Goal: Task Accomplishment & Management: Manage account settings

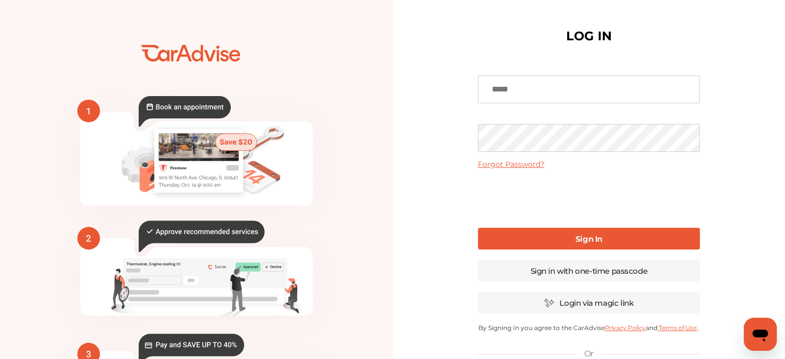
click at [553, 87] on input at bounding box center [589, 89] width 222 height 28
click at [525, 91] on input at bounding box center [589, 89] width 222 height 28
click at [519, 91] on input at bounding box center [589, 89] width 222 height 28
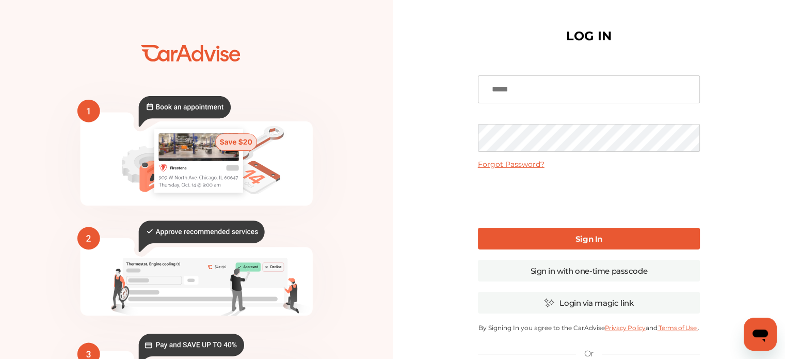
click at [429, 150] on div "LOG IN Forgot Password? Sign In Sign in with one-time passcode Login via magic …" at bounding box center [589, 251] width 393 height 503
click at [495, 85] on input at bounding box center [589, 89] width 222 height 28
click at [585, 265] on link "Sign in with one-time passcode" at bounding box center [589, 271] width 222 height 22
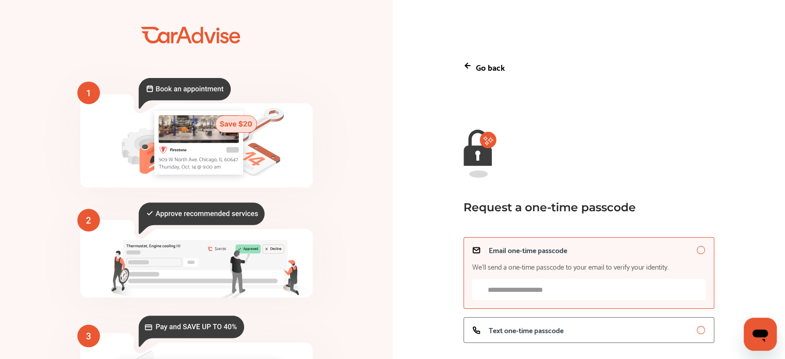
scroll to position [103, 0]
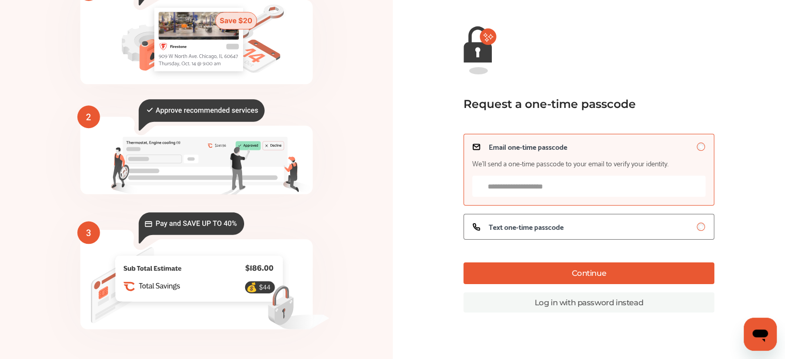
click at [508, 185] on input "Email one-time passcode We’ll send a one-time passcode to your email to verify …" at bounding box center [588, 185] width 233 height 21
click at [580, 233] on label "Text one-time passcode" at bounding box center [588, 227] width 251 height 26
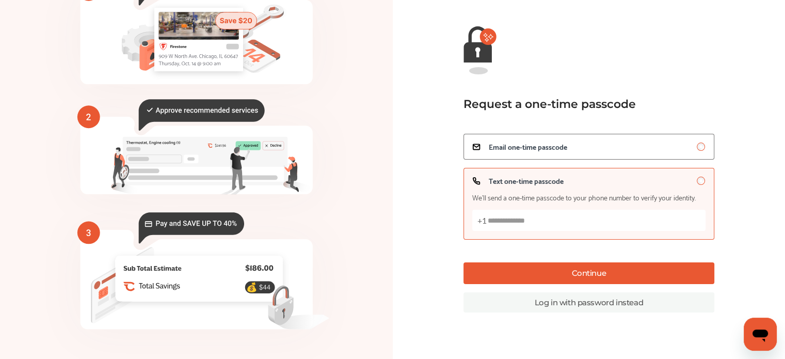
click at [538, 218] on input "Text one-time passcode We’ll send a one-time passcode to your phone number to v…" at bounding box center [588, 219] width 233 height 21
type input "**********"
click at [603, 273] on button "Continue" at bounding box center [588, 273] width 251 height 22
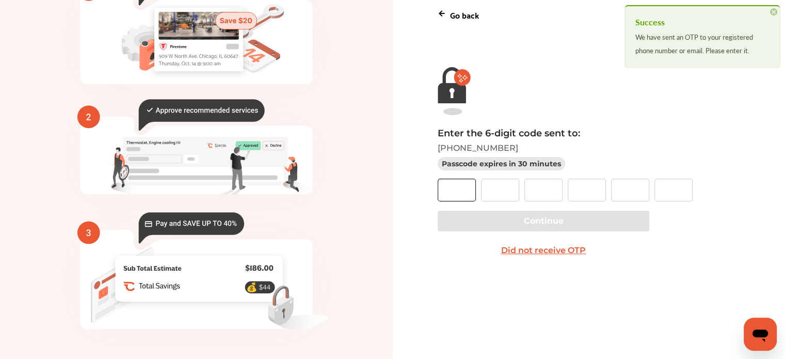
click at [465, 184] on input "text" at bounding box center [457, 190] width 38 height 23
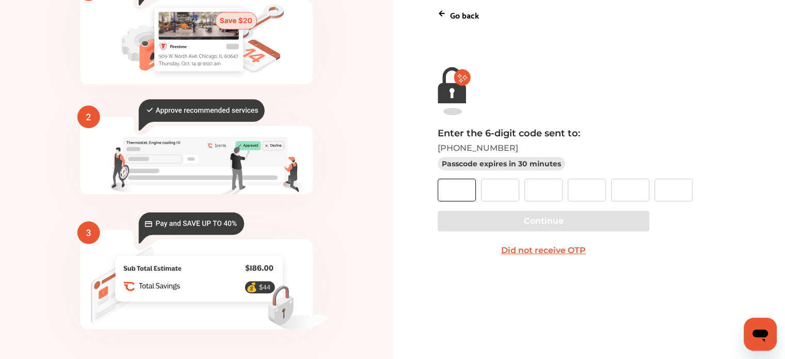
type input "*"
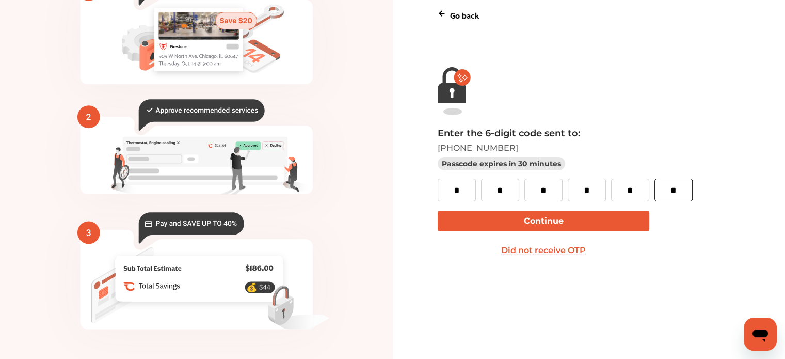
type input "*"
click at [527, 225] on button "Continue" at bounding box center [544, 221] width 212 height 21
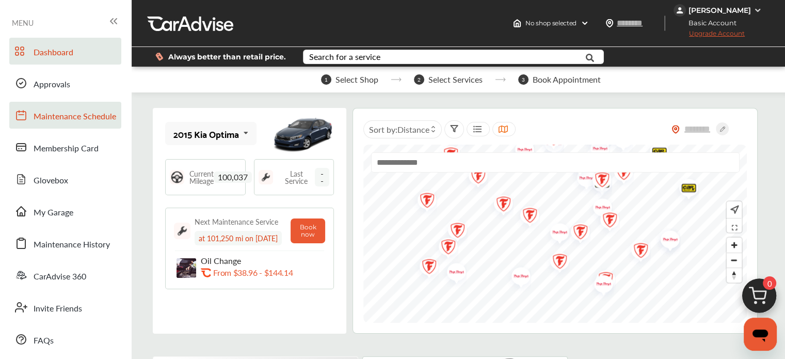
click at [82, 115] on span "Maintenance Schedule" at bounding box center [75, 116] width 83 height 13
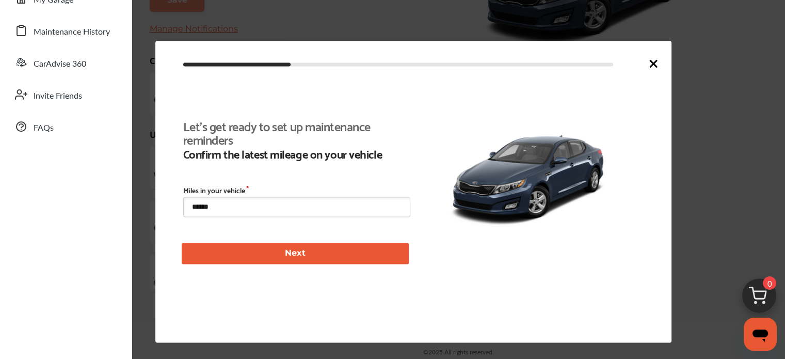
scroll to position [237, 0]
click at [656, 66] on icon at bounding box center [653, 63] width 12 height 12
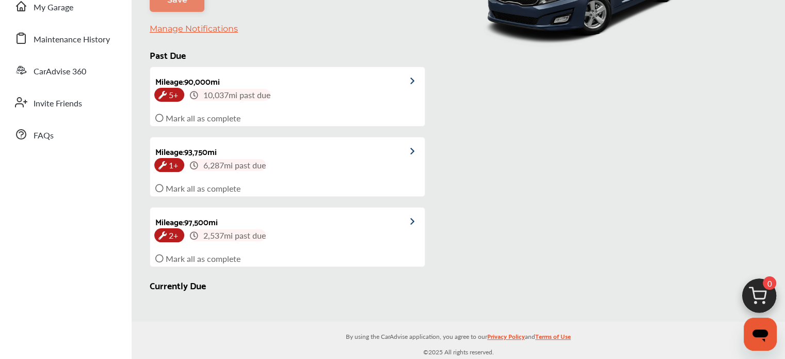
scroll to position [0, 0]
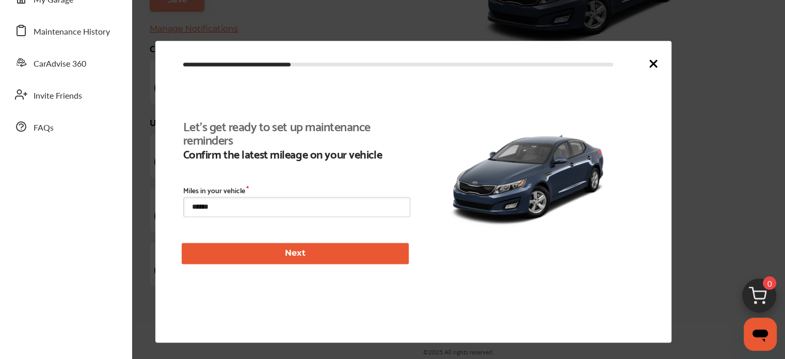
click at [652, 63] on icon at bounding box center [653, 63] width 6 height 6
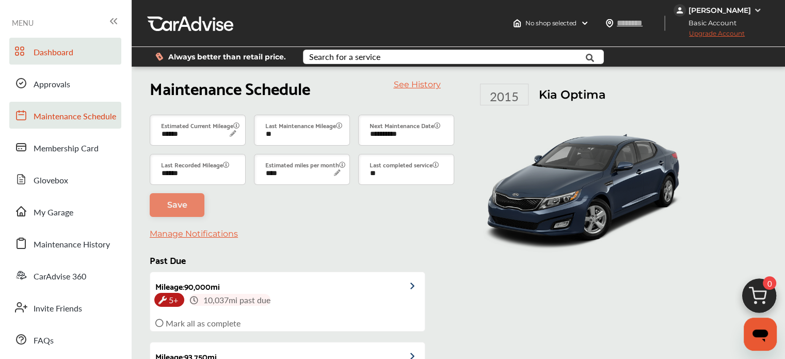
click at [59, 50] on span "Dashboard" at bounding box center [54, 52] width 40 height 13
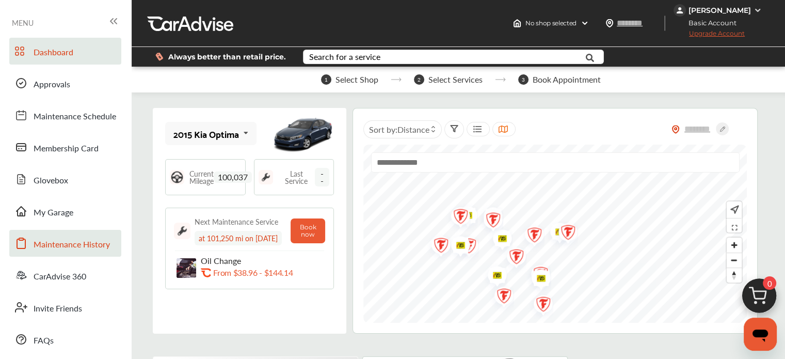
click at [75, 249] on span "Maintenance History" at bounding box center [72, 244] width 76 height 13
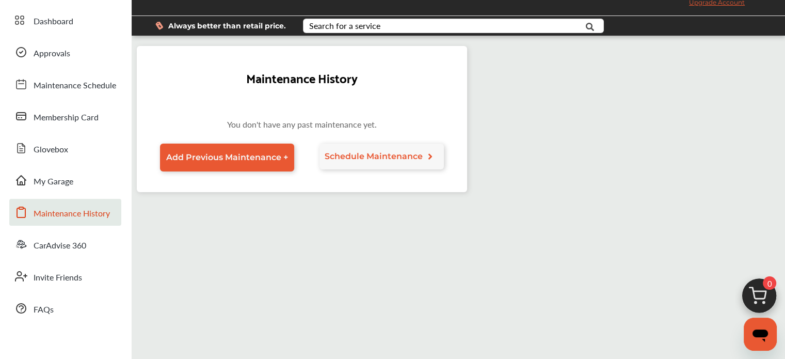
scroll to position [52, 0]
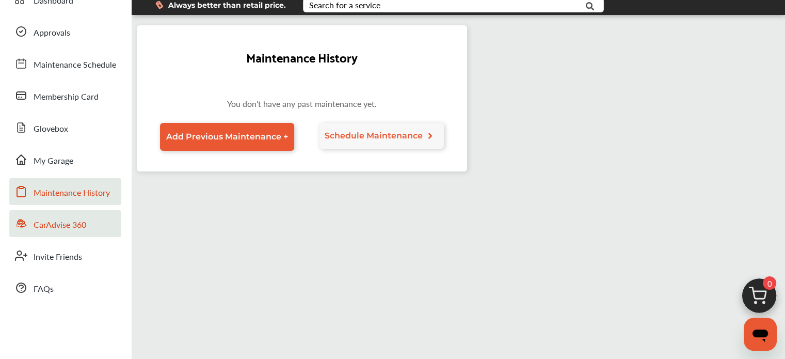
click at [70, 230] on span "CarAdvise 360" at bounding box center [60, 224] width 53 height 13
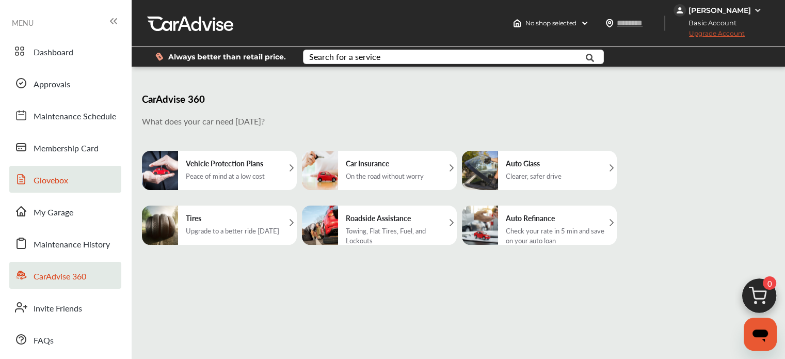
click at [60, 186] on span "Glovebox" at bounding box center [51, 180] width 35 height 13
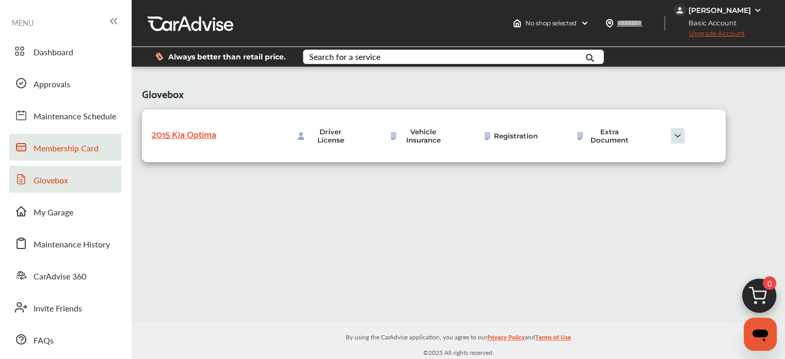
click at [76, 149] on span "Membership Card" at bounding box center [66, 148] width 65 height 13
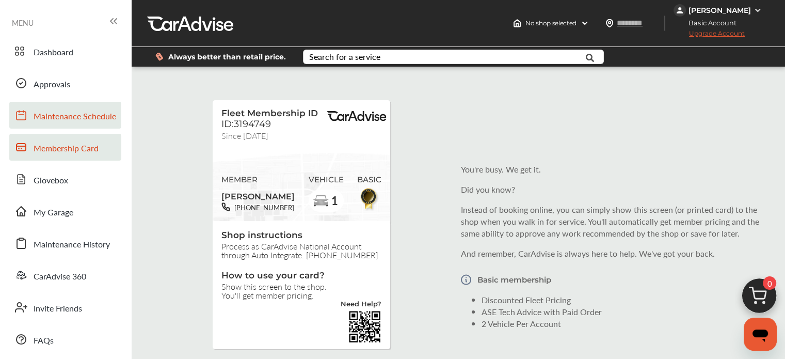
click at [76, 119] on span "Maintenance Schedule" at bounding box center [75, 116] width 83 height 13
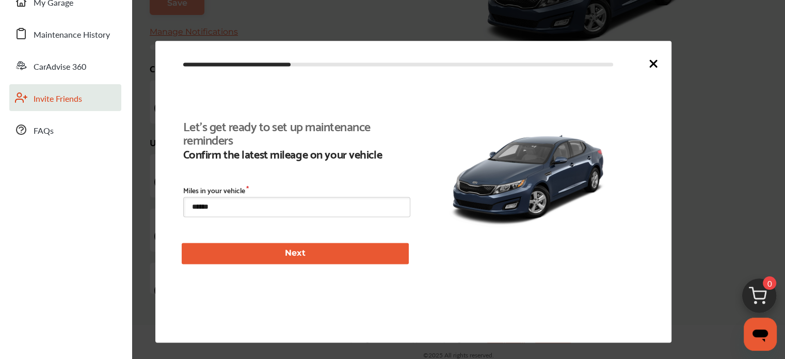
scroll to position [237, 0]
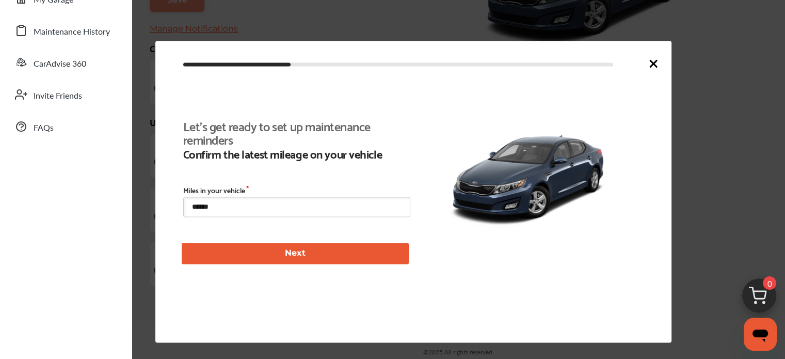
click at [649, 61] on icon at bounding box center [653, 63] width 12 height 12
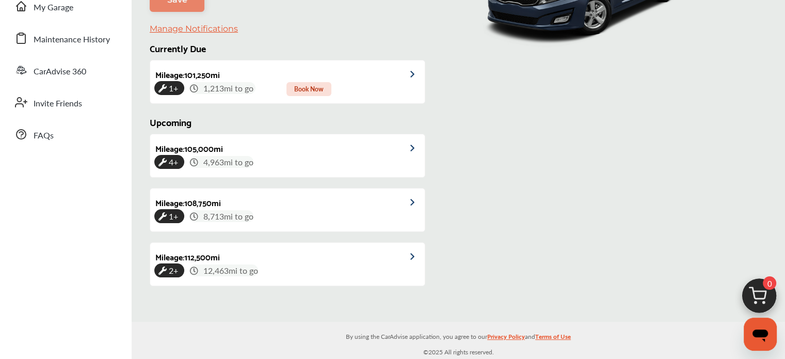
scroll to position [0, 0]
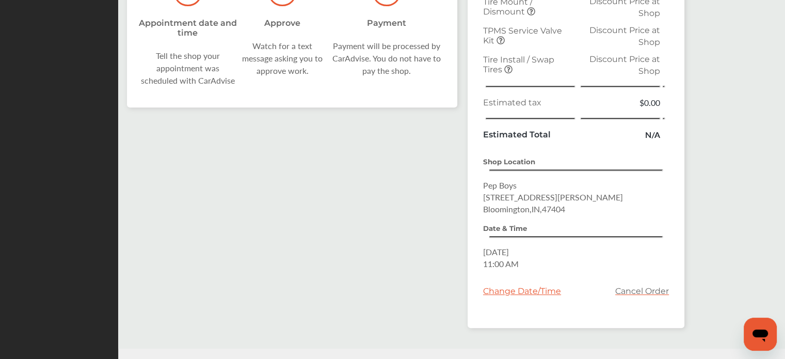
scroll to position [461, 0]
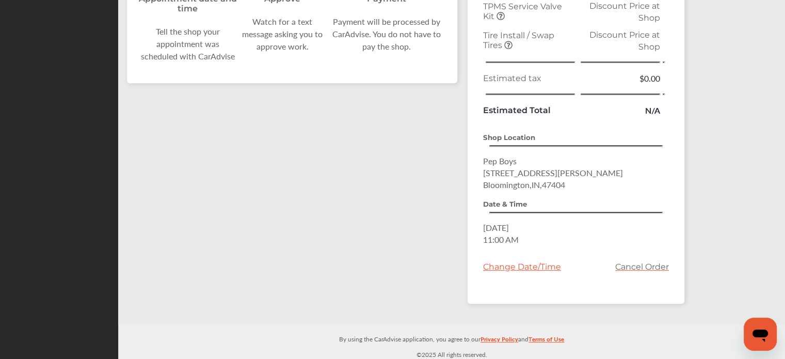
click at [507, 264] on div "Change Date/Time" at bounding box center [522, 267] width 78 height 10
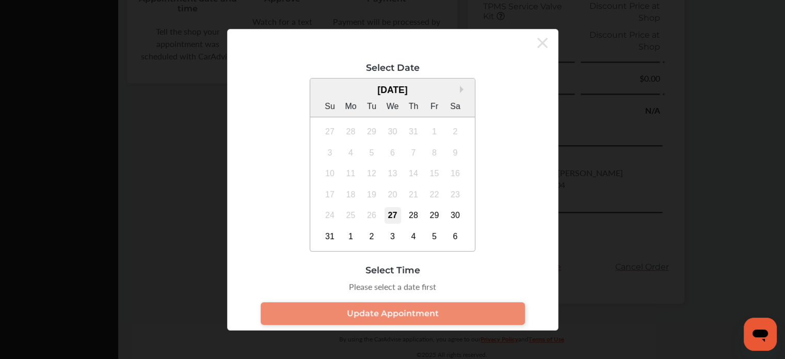
click at [389, 214] on div "27" at bounding box center [392, 215] width 17 height 17
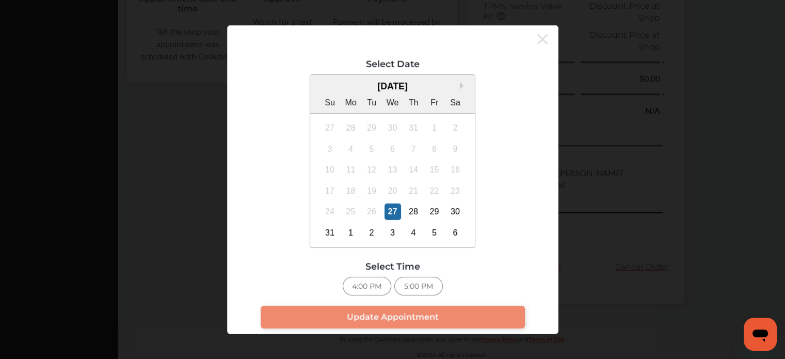
click at [369, 283] on div "4:00 PM" at bounding box center [367, 286] width 49 height 19
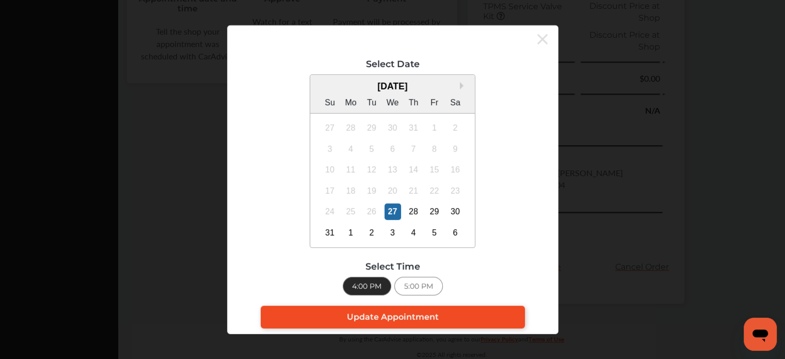
click at [381, 313] on span "Update Appointment" at bounding box center [393, 317] width 92 height 10
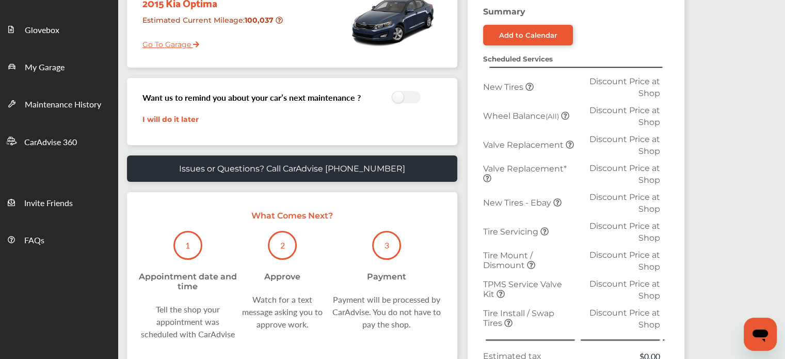
scroll to position [151, 0]
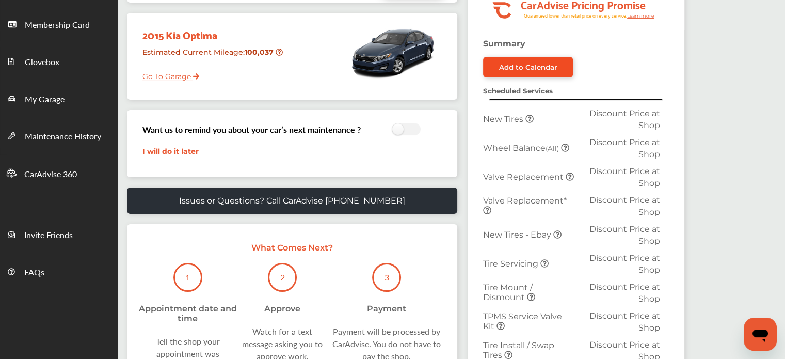
click at [521, 68] on div "Add to Calendar" at bounding box center [528, 67] width 58 height 8
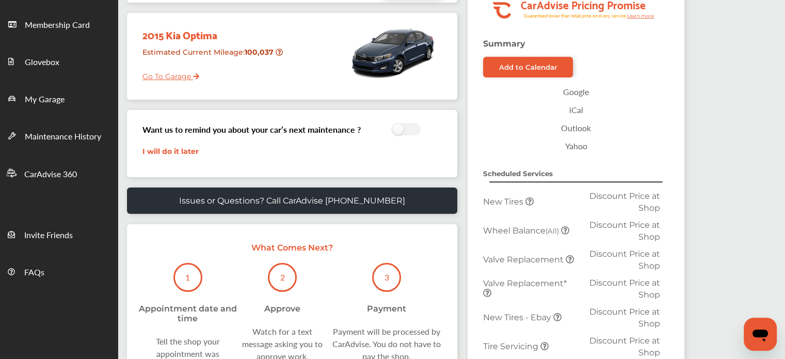
click at [574, 92] on link "Google" at bounding box center [575, 92] width 175 height 18
click at [724, 158] on div "Search all Services Looking for something we don’t seem to have? Contact us. .s…" at bounding box center [451, 314] width 667 height 803
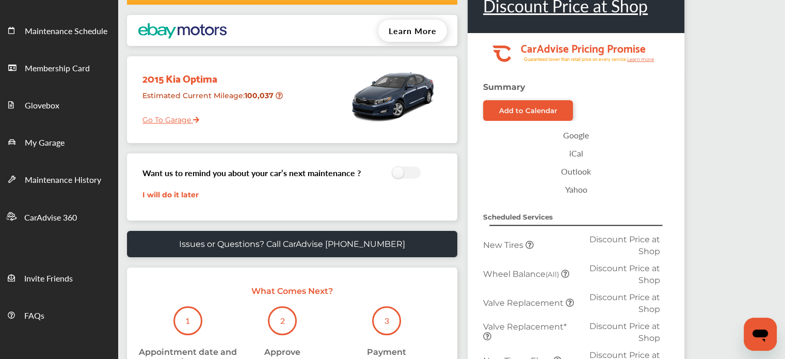
scroll to position [0, 0]
